Goal: Navigation & Orientation: Find specific page/section

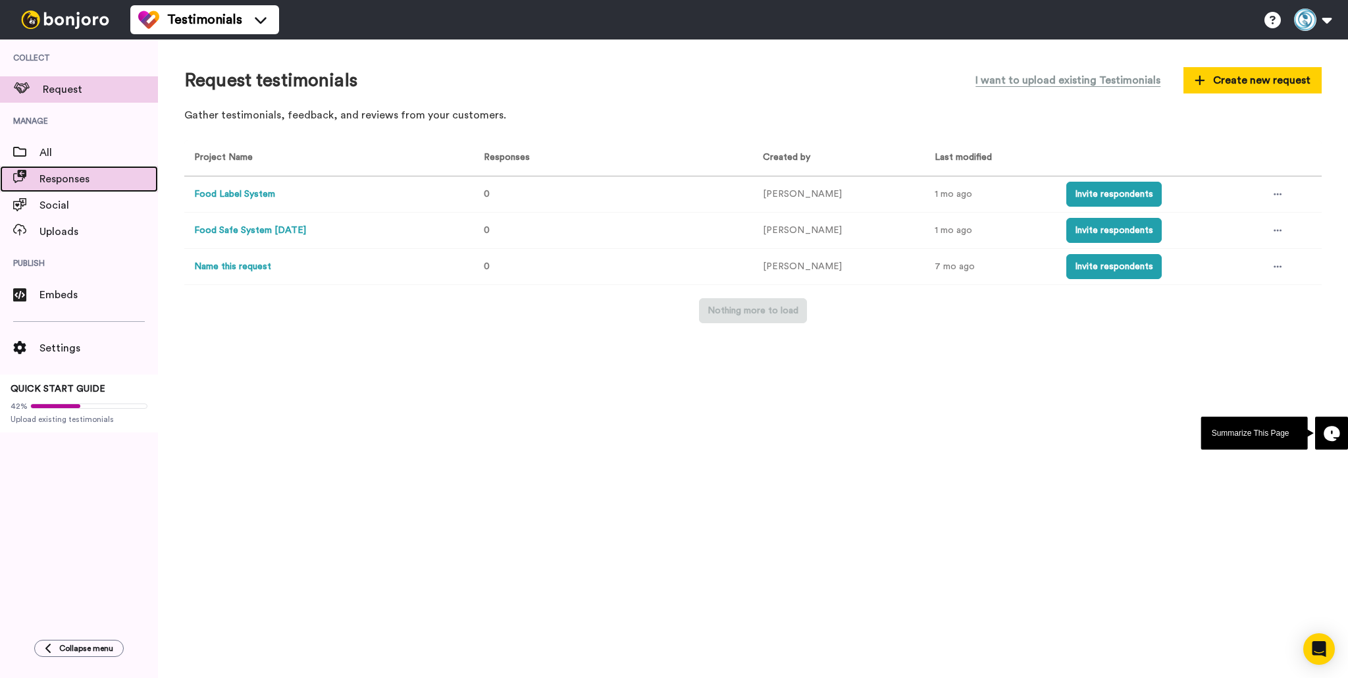
click at [61, 179] on span "Responses" at bounding box center [98, 179] width 118 height 16
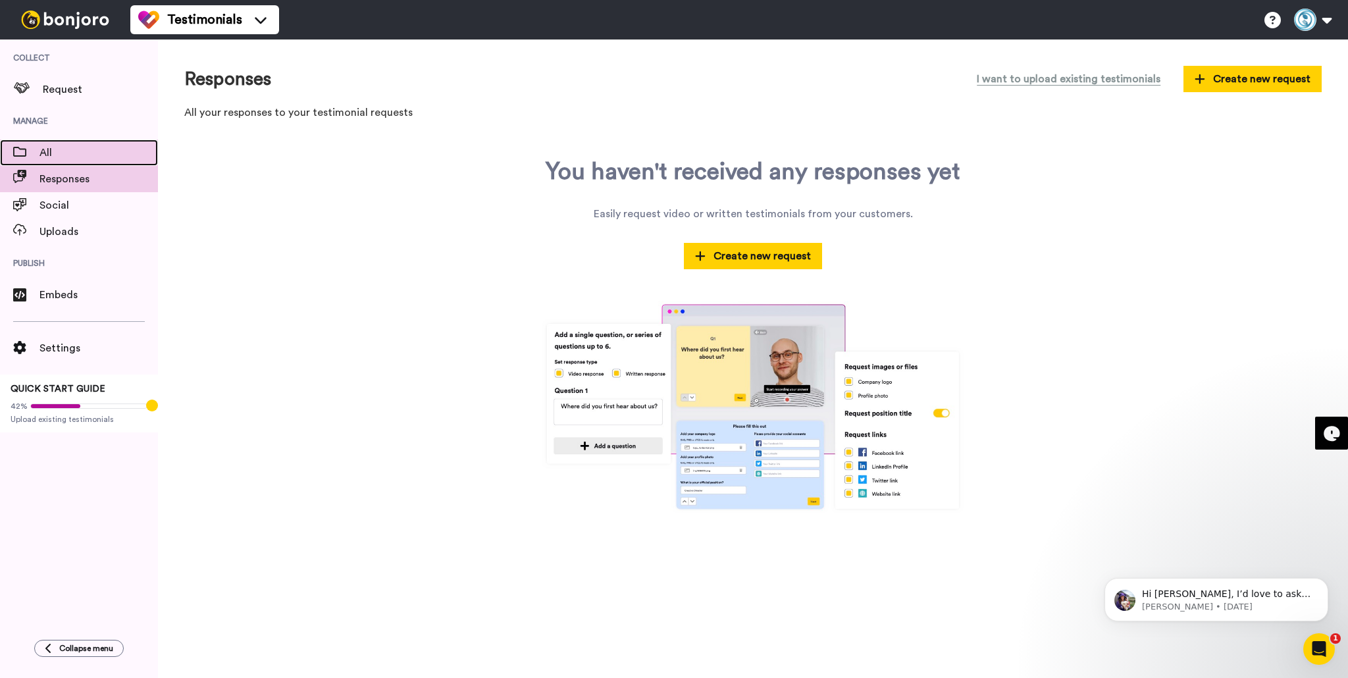
click at [60, 157] on span "All" at bounding box center [98, 153] width 118 height 16
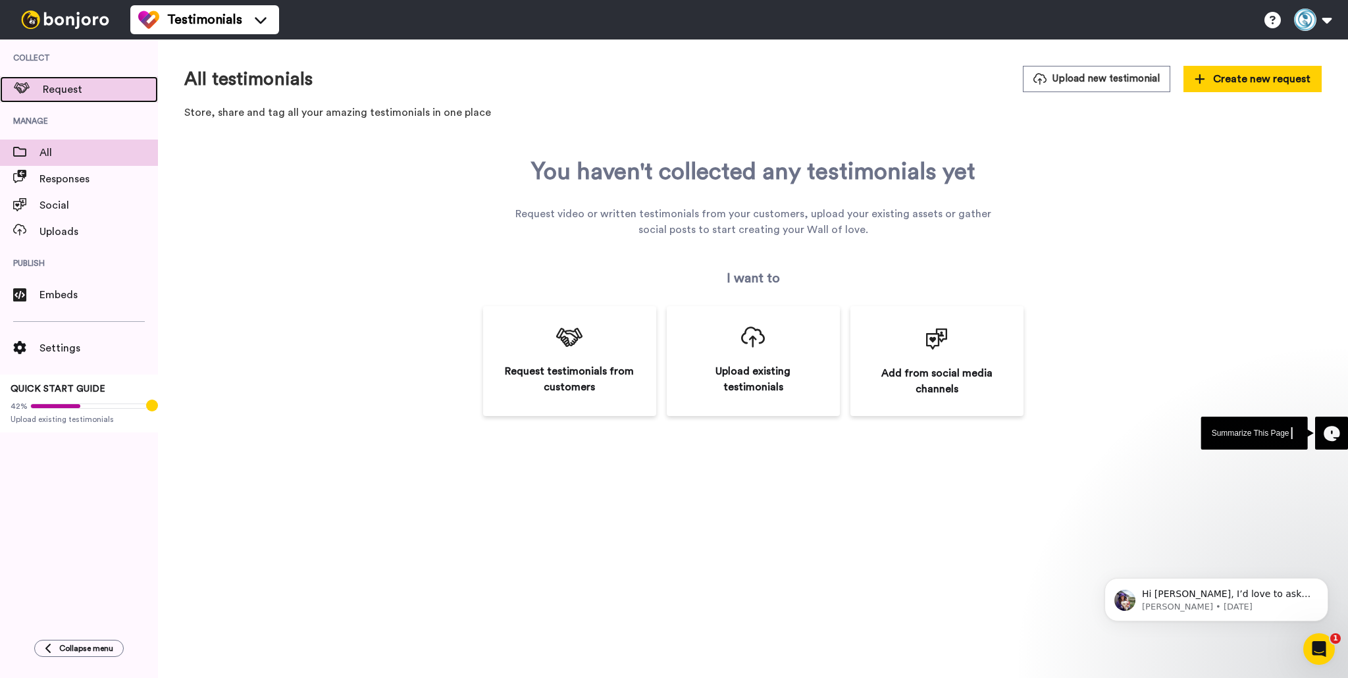
click at [75, 95] on span "Request" at bounding box center [100, 90] width 115 height 16
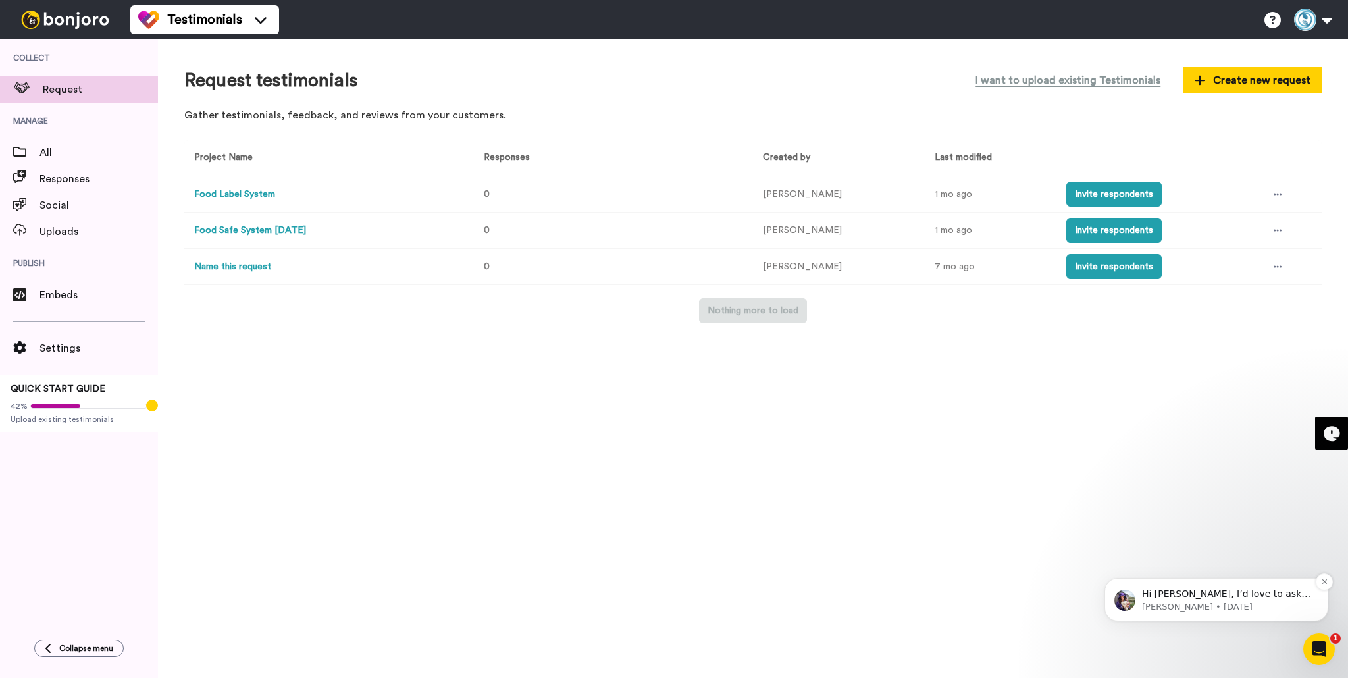
click at [1218, 596] on p "Hi [PERSON_NAME], I’d love to ask you a quick question: If [PERSON_NAME] could …" at bounding box center [1227, 594] width 170 height 13
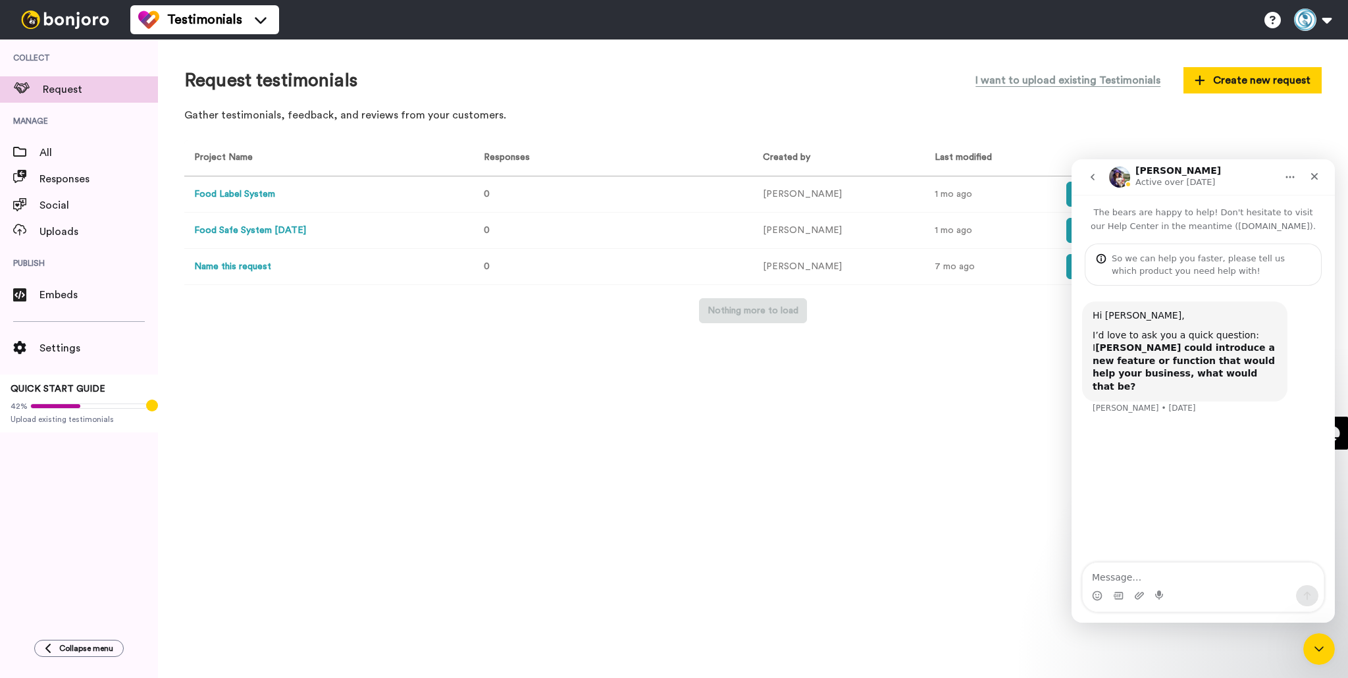
click at [926, 487] on div "Request testimonials I want to upload existing Testimonials Create new request …" at bounding box center [753, 358] width 1190 height 639
